Goal: Complete application form

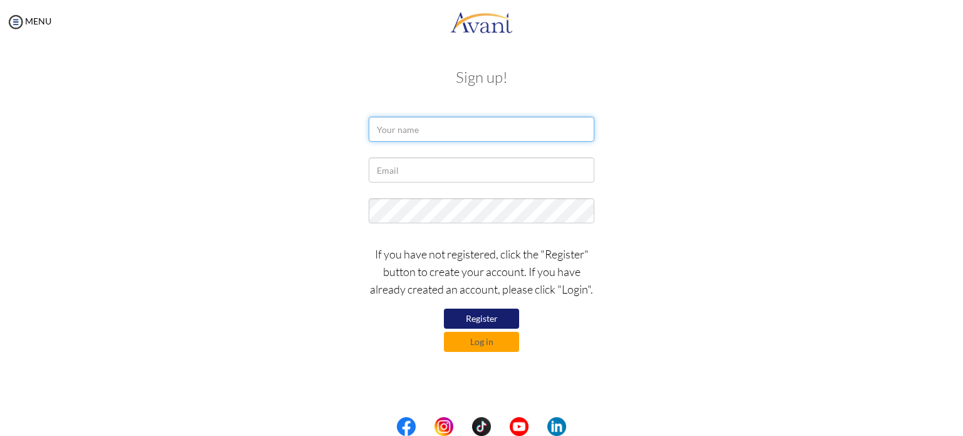
click at [401, 129] on input "text" at bounding box center [482, 129] width 226 height 25
type input "[PERSON_NAME]"
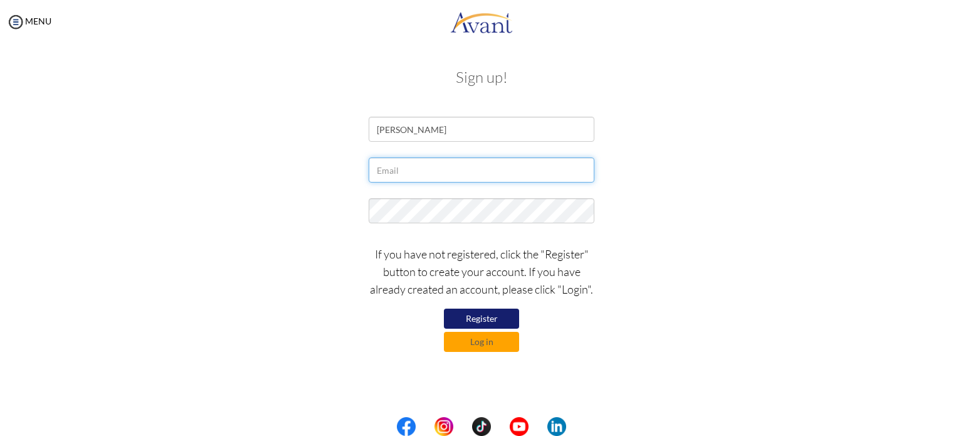
click at [431, 174] on input "text" at bounding box center [482, 169] width 226 height 25
type input "[EMAIL_ADDRESS][DOMAIN_NAME]"
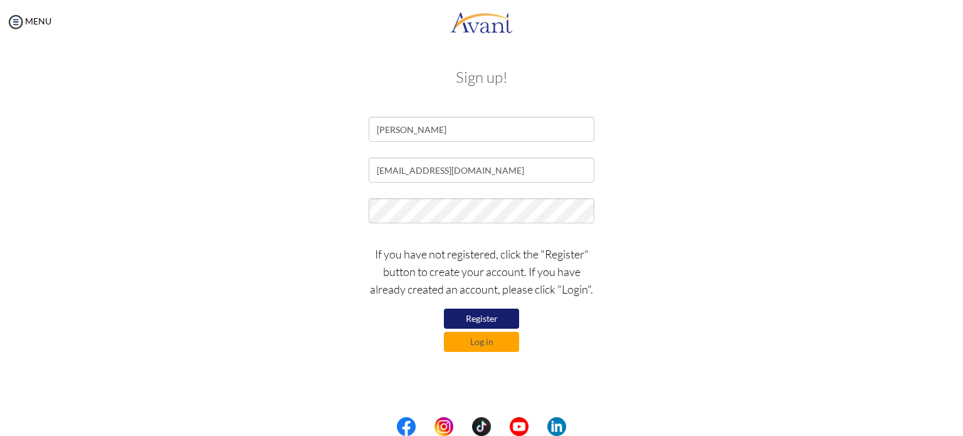
click at [500, 318] on button "Register" at bounding box center [481, 319] width 75 height 20
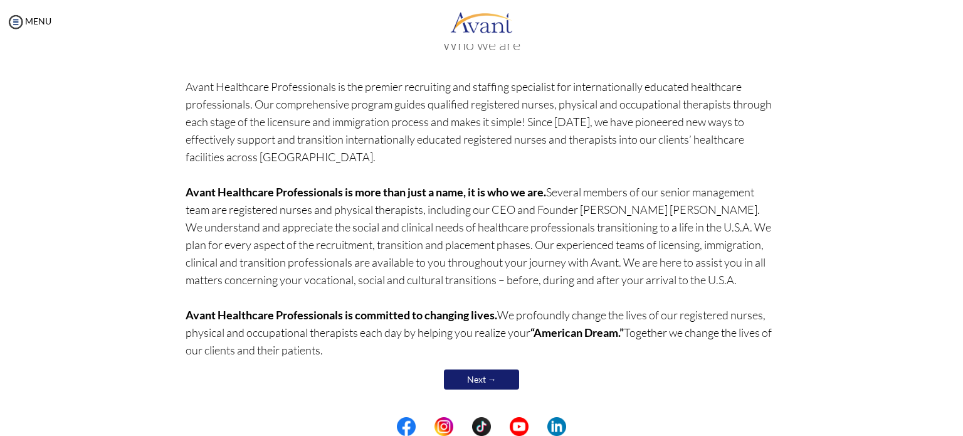
scroll to position [70, 0]
click at [497, 377] on link "Next →" at bounding box center [481, 379] width 75 height 20
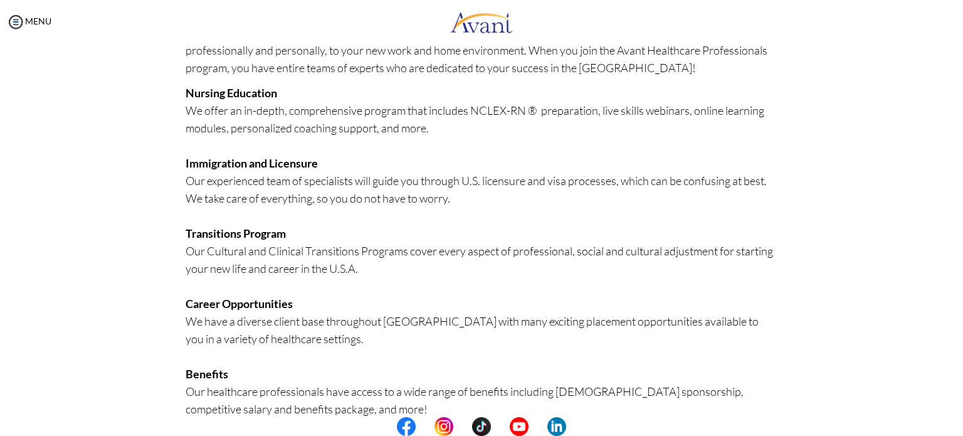
scroll to position [268, 0]
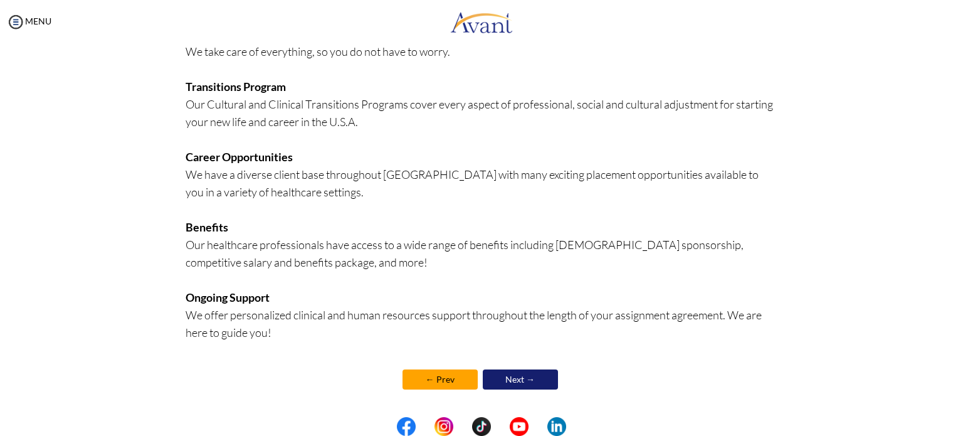
click at [531, 376] on link "Next →" at bounding box center [520, 379] width 75 height 20
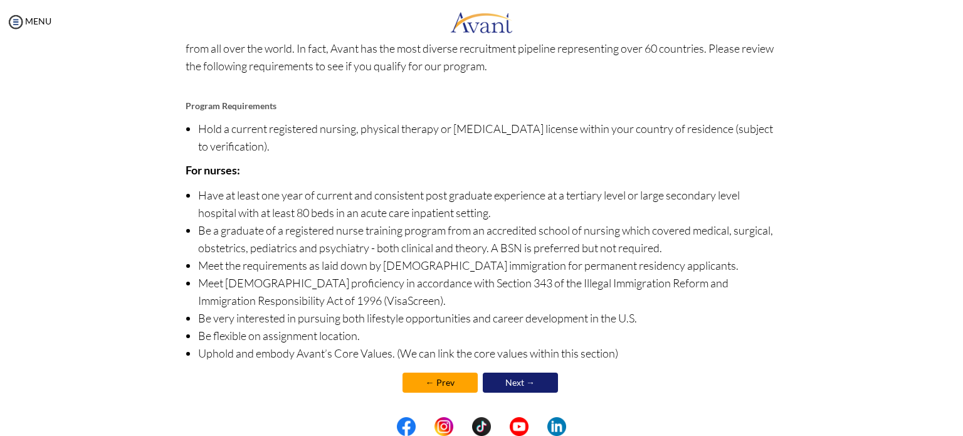
scroll to position [107, 0]
click at [520, 387] on link "Next →" at bounding box center [520, 382] width 75 height 20
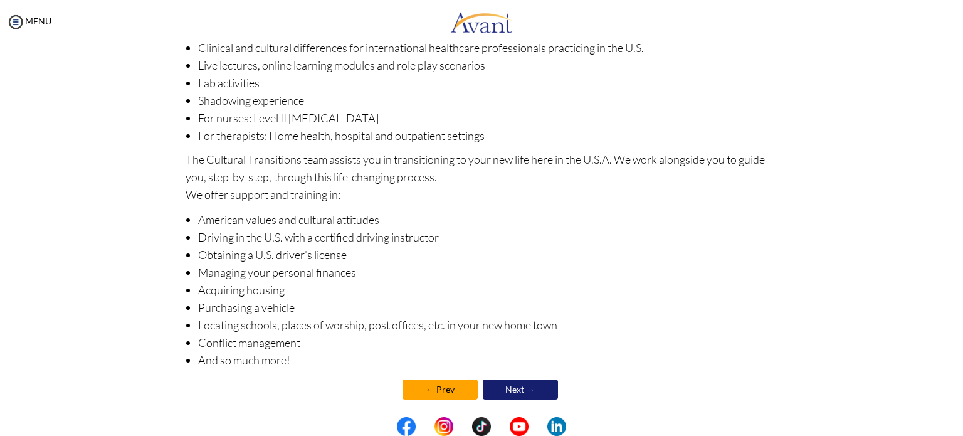
scroll to position [160, 0]
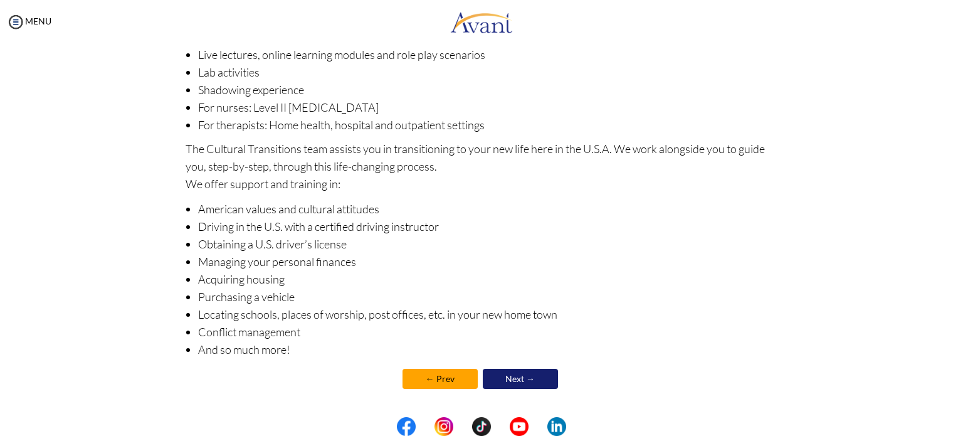
click at [536, 376] on link "Next →" at bounding box center [520, 379] width 75 height 20
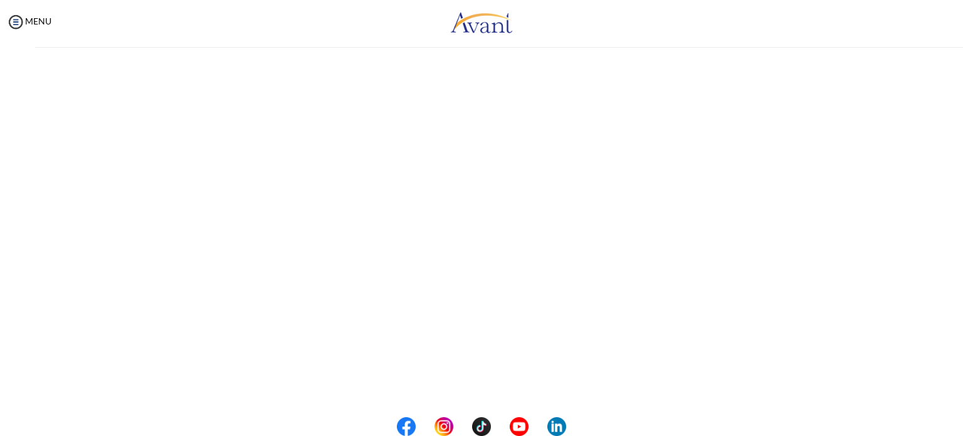
scroll to position [0, 0]
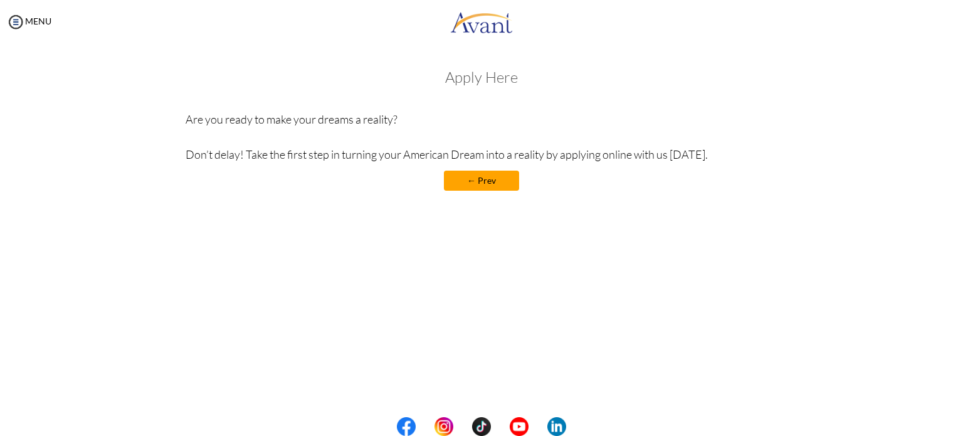
click at [590, 248] on div "Welcome! Who we are Avant Healthcare Professionals is the premier recruiting an…" at bounding box center [482, 160] width 938 height 209
click at [479, 80] on h3 "Apply Here" at bounding box center [482, 77] width 593 height 16
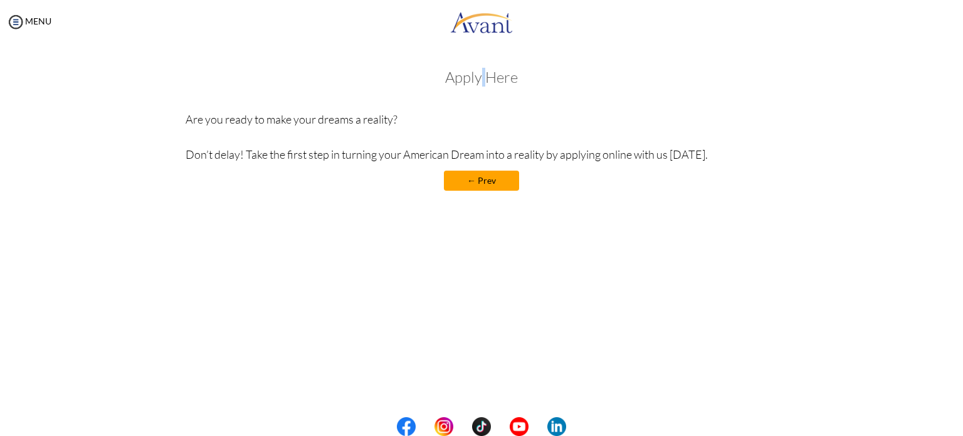
click at [479, 80] on h3 "Apply Here" at bounding box center [482, 77] width 593 height 16
click at [504, 79] on h3 "Apply Here" at bounding box center [482, 77] width 593 height 16
click at [497, 179] on link "← Prev" at bounding box center [481, 181] width 75 height 20
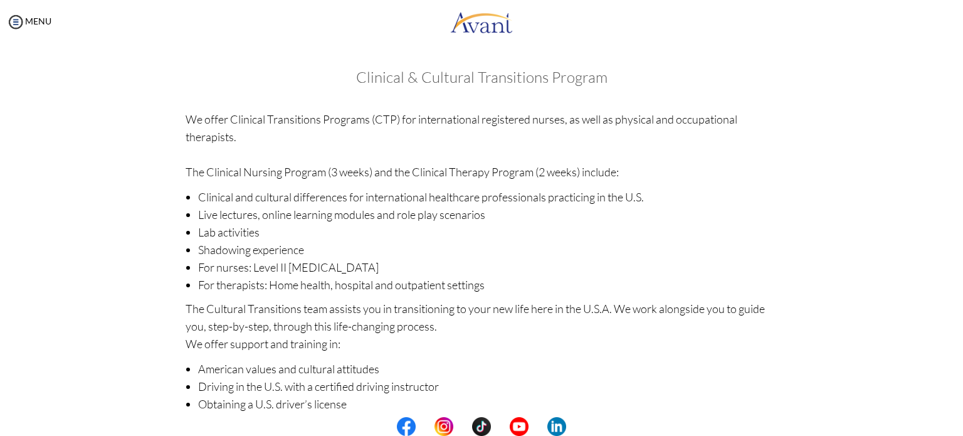
scroll to position [160, 0]
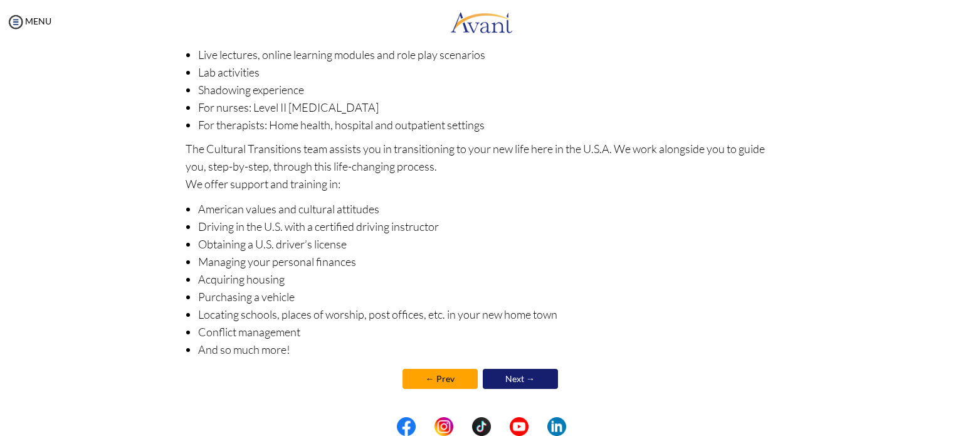
click at [526, 376] on link "Next →" at bounding box center [520, 379] width 75 height 20
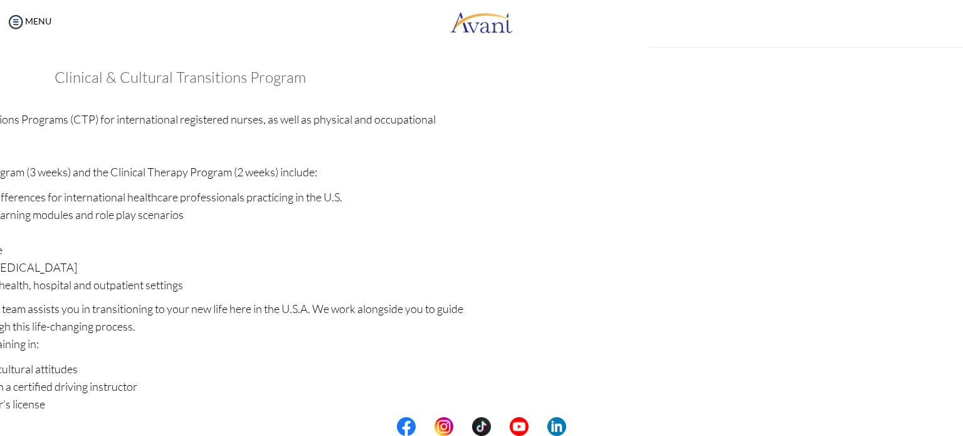
scroll to position [161, 0]
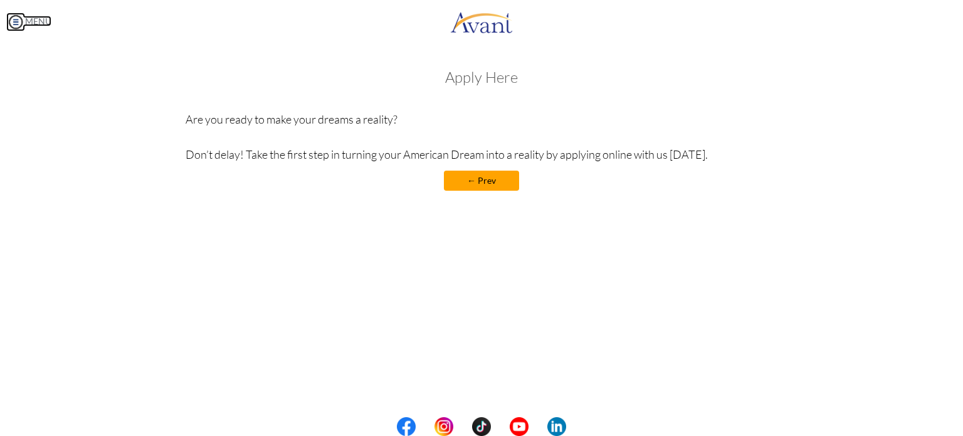
click at [14, 22] on img at bounding box center [15, 22] width 19 height 19
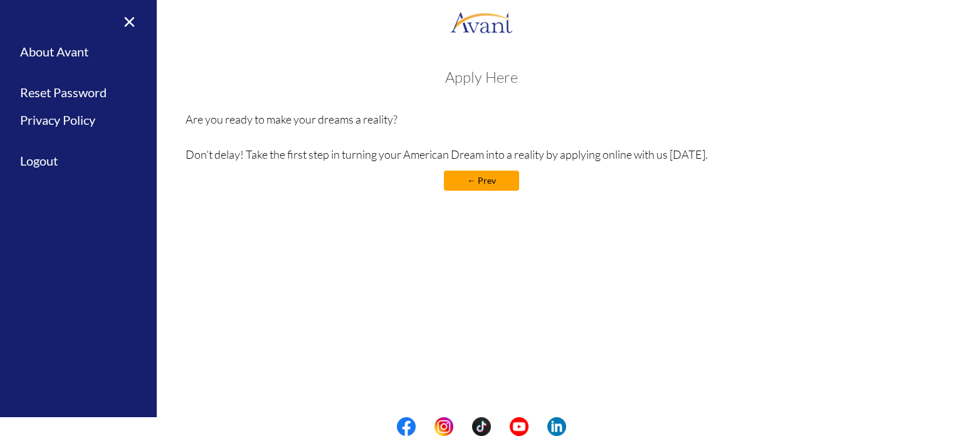
click at [785, 294] on div "My Status What is the next step? We would like you to watch the introductory vi…" at bounding box center [481, 262] width 963 height 436
